Goal: Navigation & Orientation: Find specific page/section

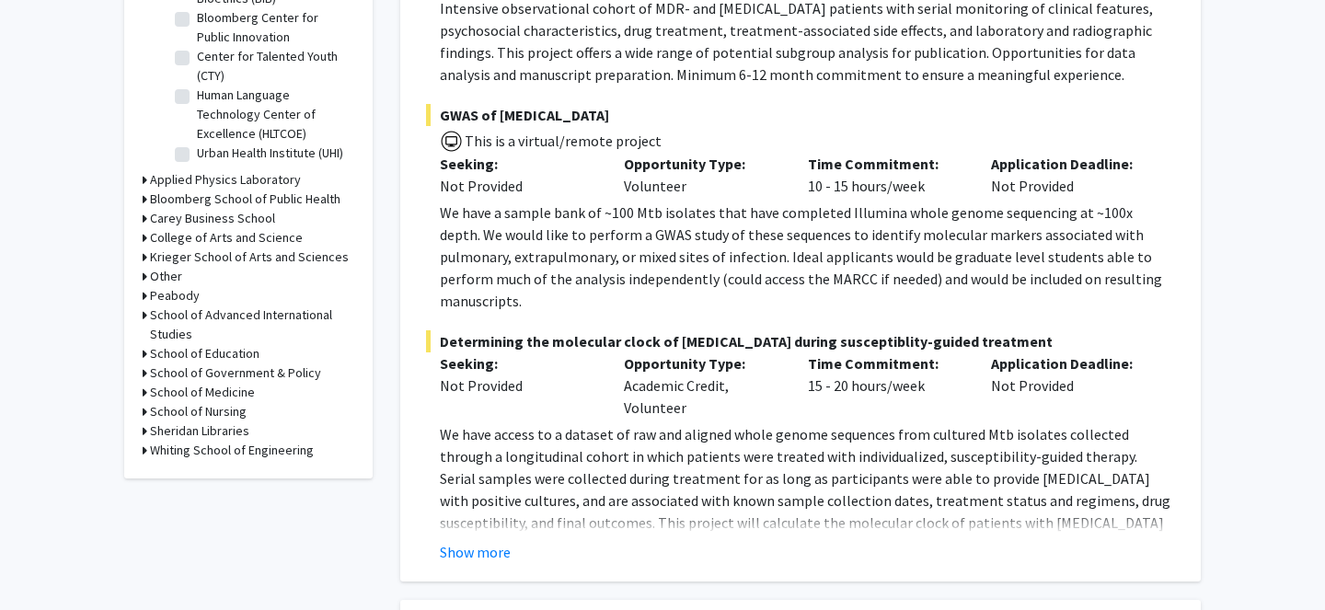
scroll to position [638, 0]
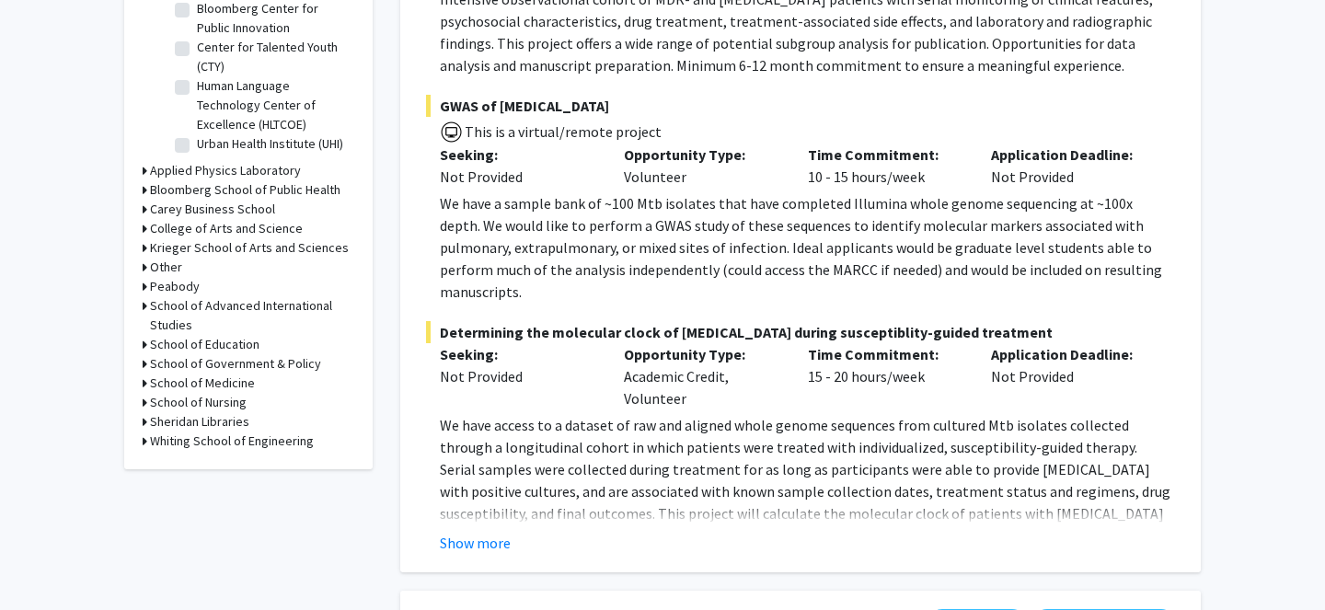
click at [145, 387] on icon at bounding box center [145, 382] width 5 height 19
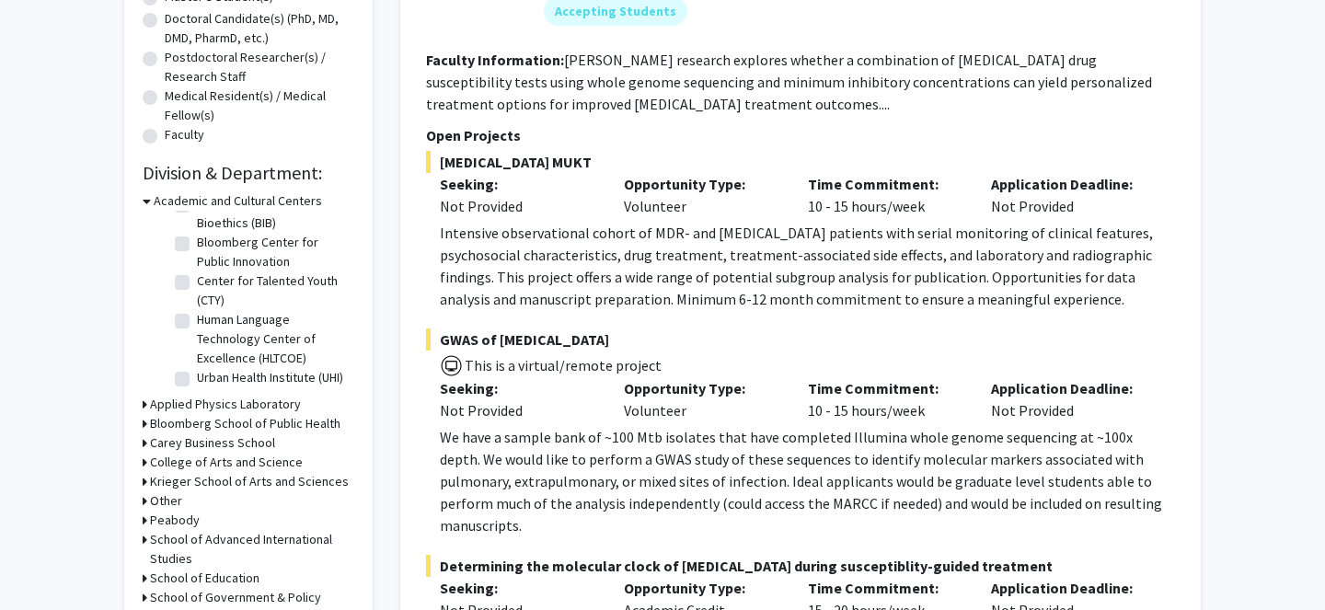
scroll to position [0, 0]
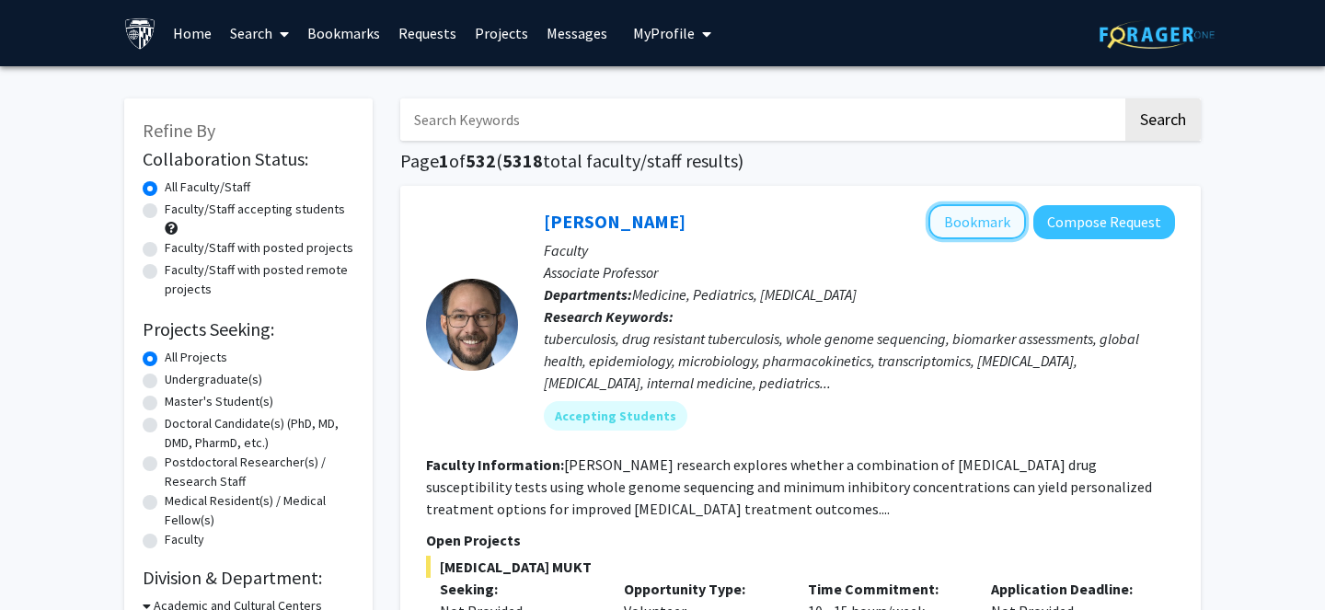
click at [982, 229] on button "Bookmark" at bounding box center [977, 221] width 98 height 35
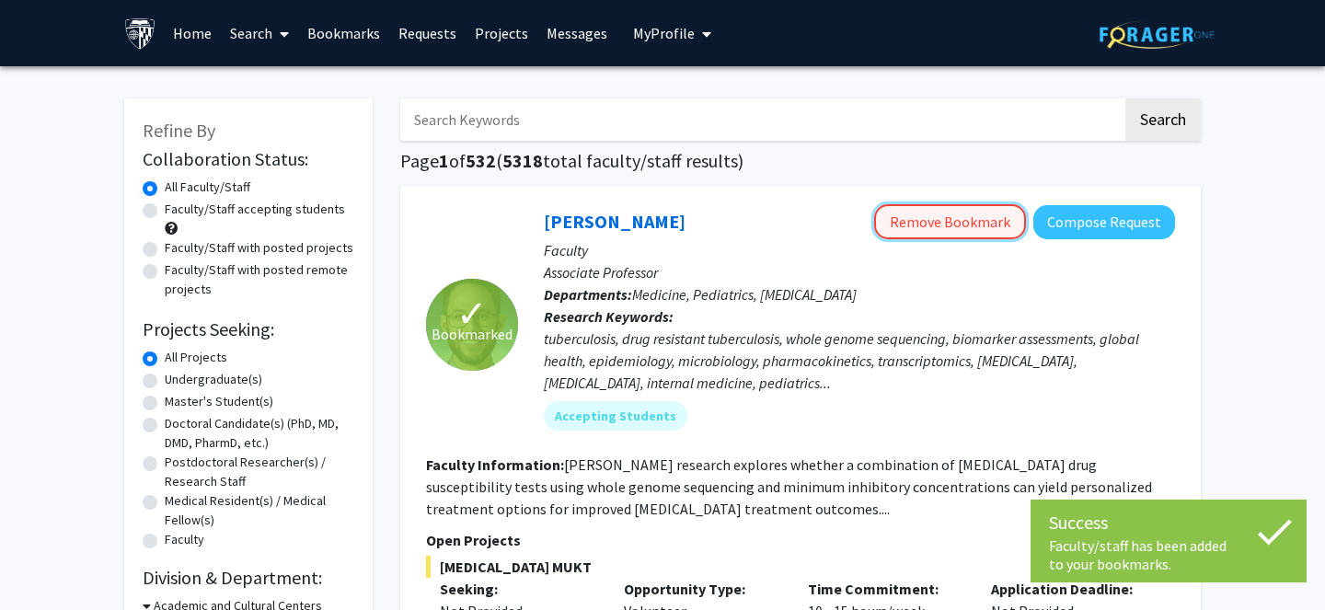
click at [941, 219] on button "Remove Bookmark" at bounding box center [950, 221] width 152 height 35
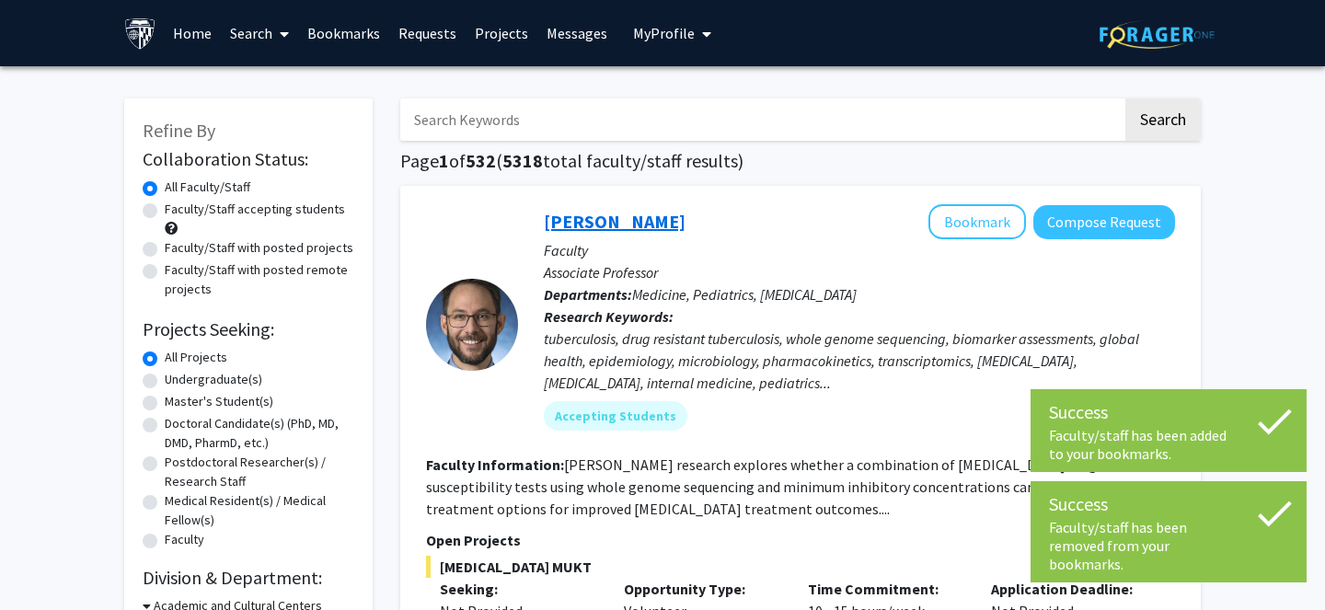
click at [617, 225] on link "[PERSON_NAME]" at bounding box center [615, 221] width 142 height 23
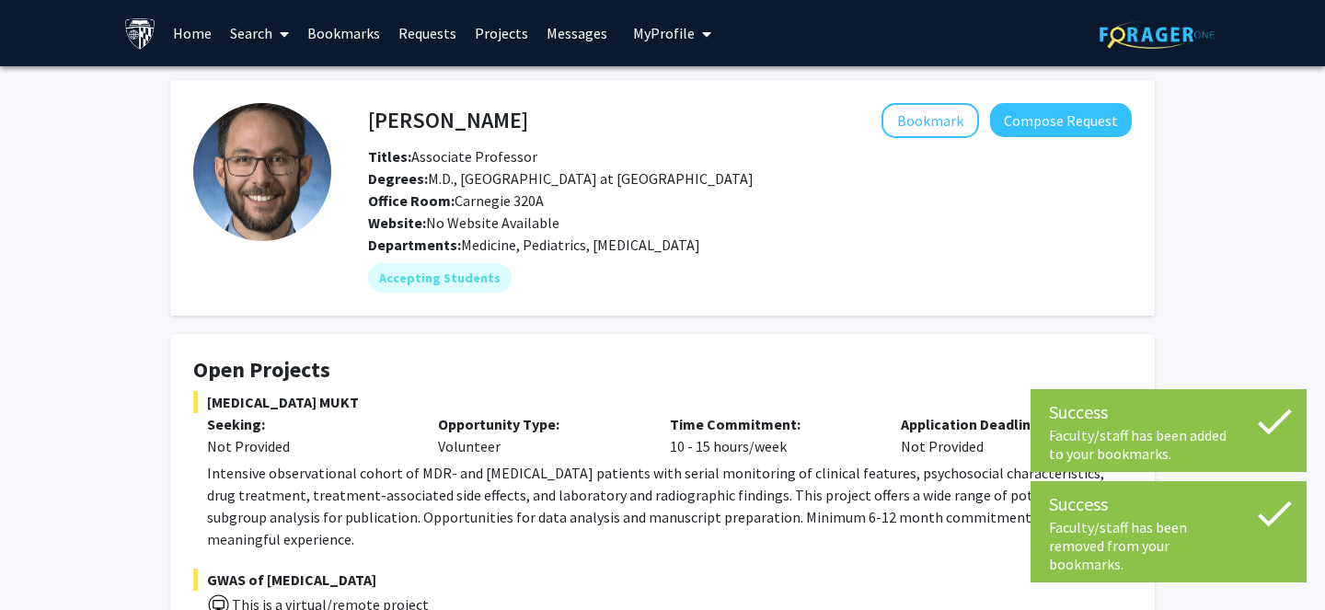
click at [646, 168] on div "Degrees: M.D., [GEOGRAPHIC_DATA] at [GEOGRAPHIC_DATA]" at bounding box center [749, 178] width 791 height 22
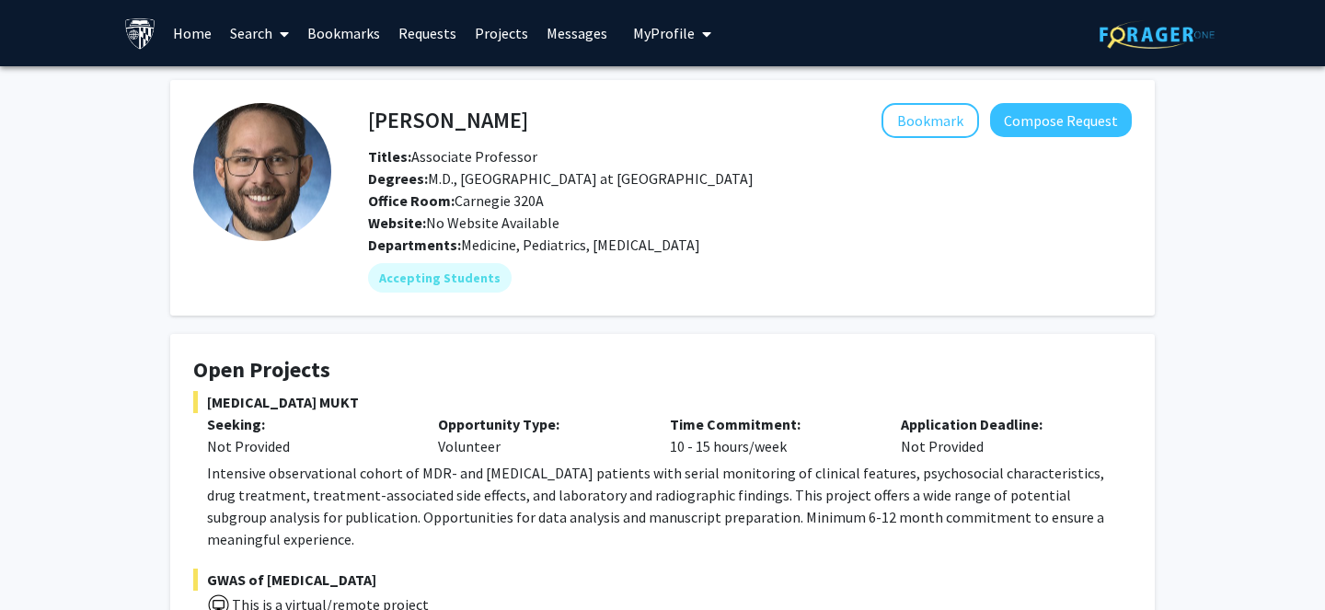
click at [488, 117] on h4 "[PERSON_NAME]" at bounding box center [448, 120] width 160 height 34
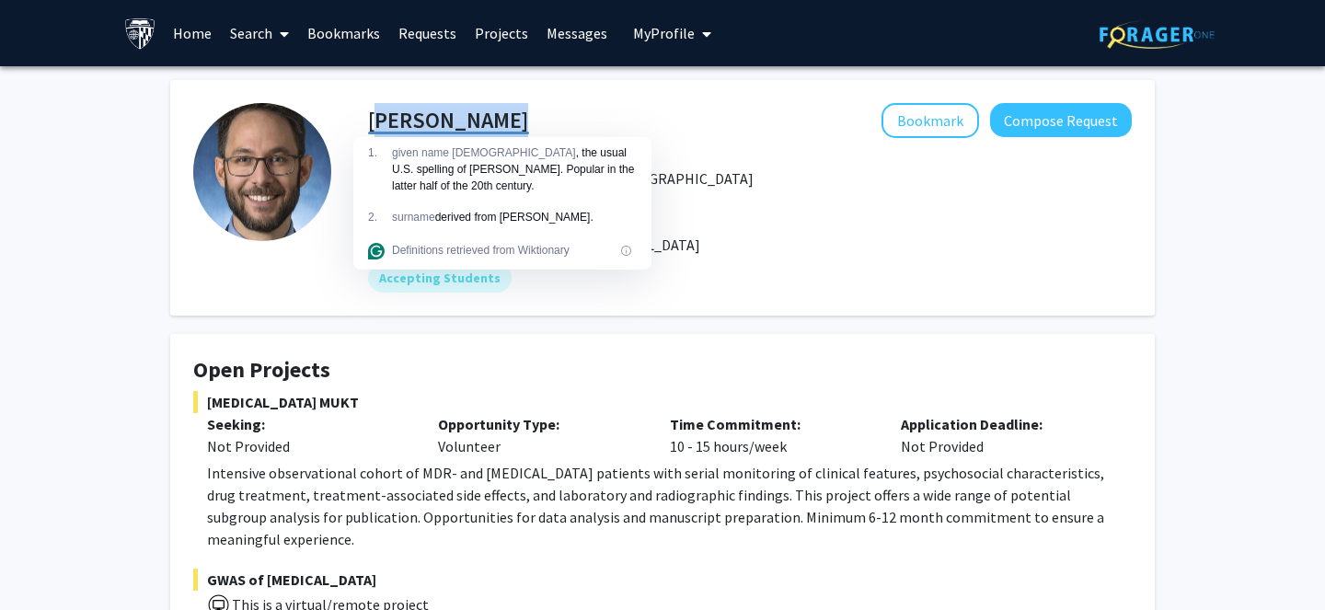
copy h4 "[PERSON_NAME]"
click at [711, 283] on div "Accepting Students" at bounding box center [749, 277] width 771 height 37
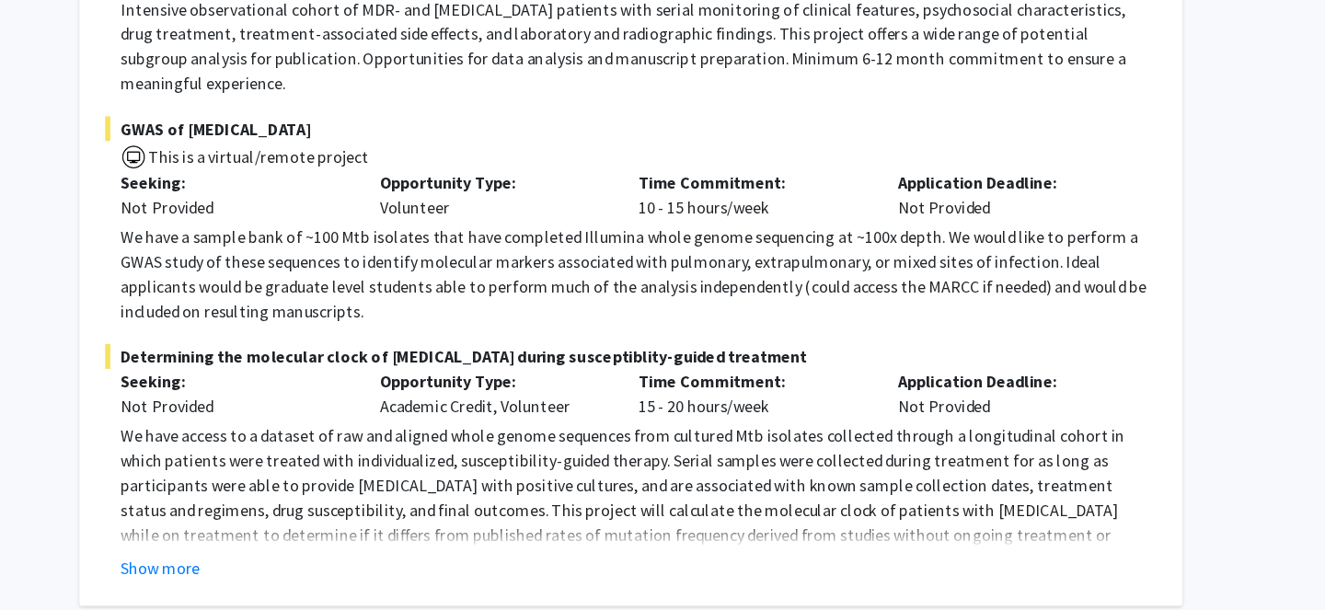
scroll to position [414, 0]
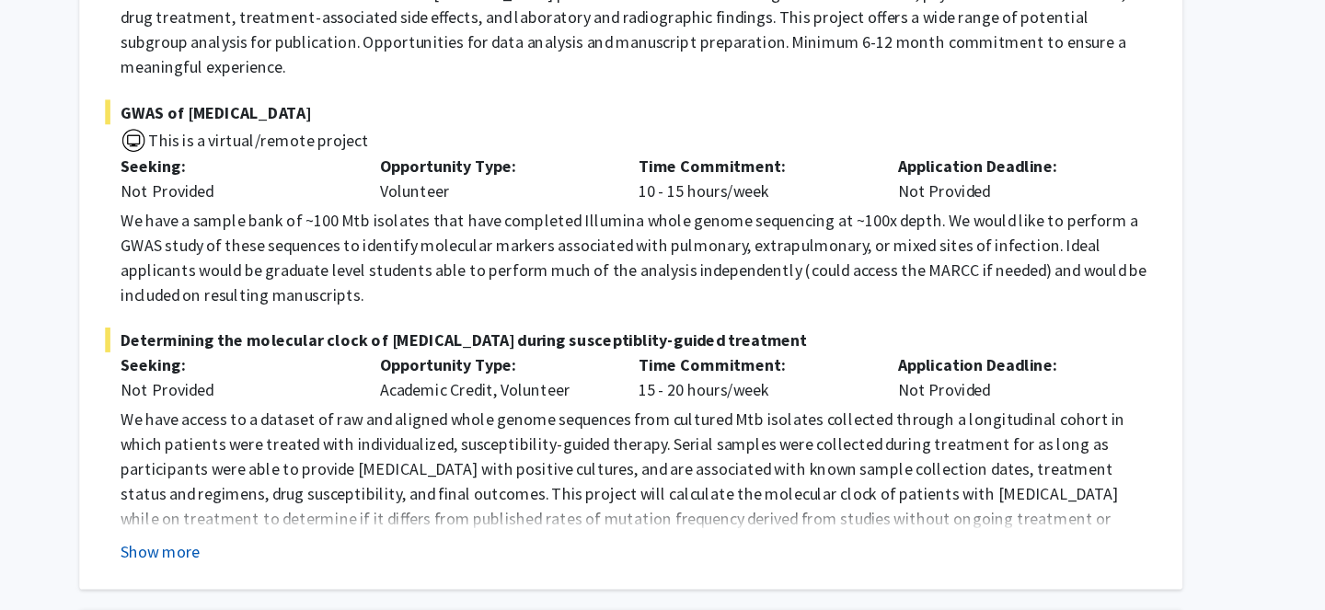
click at [243, 546] on button "Show more" at bounding box center [242, 557] width 71 height 22
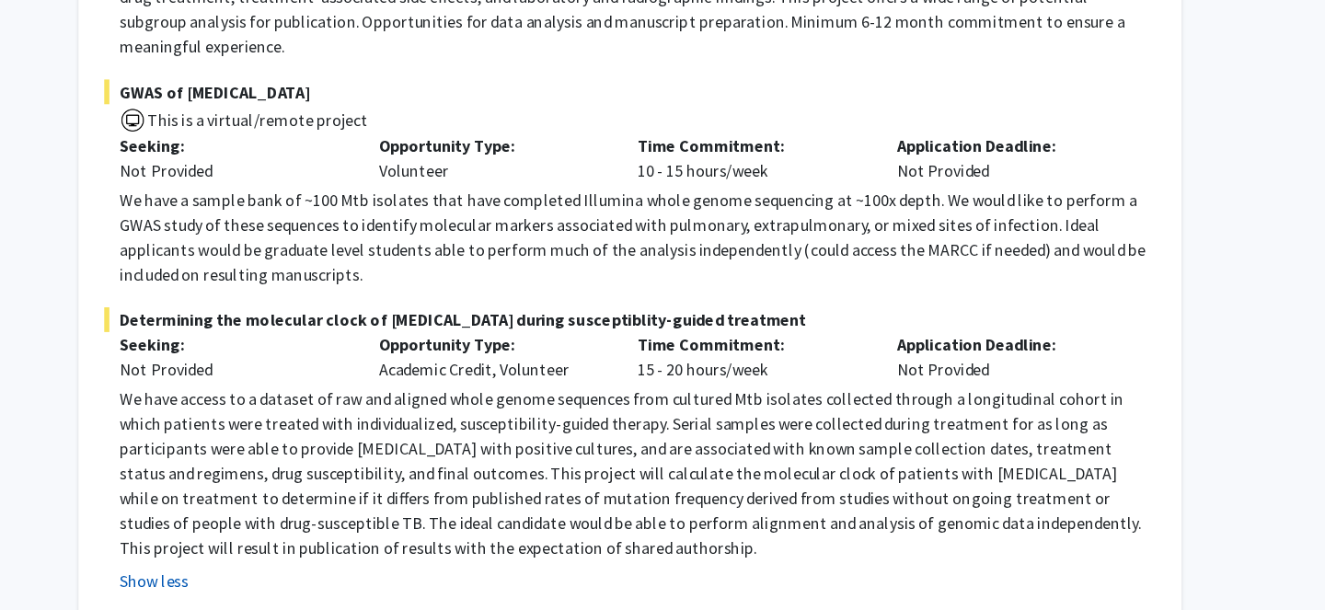
scroll to position [462, 0]
